Goal: Information Seeking & Learning: Learn about a topic

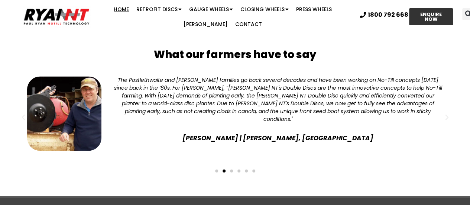
scroll to position [1931, 0]
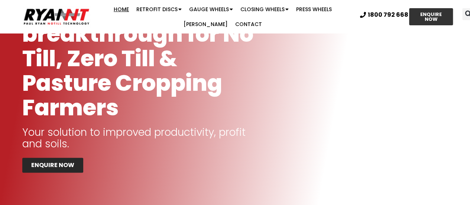
scroll to position [0, 0]
